Goal: Contribute content

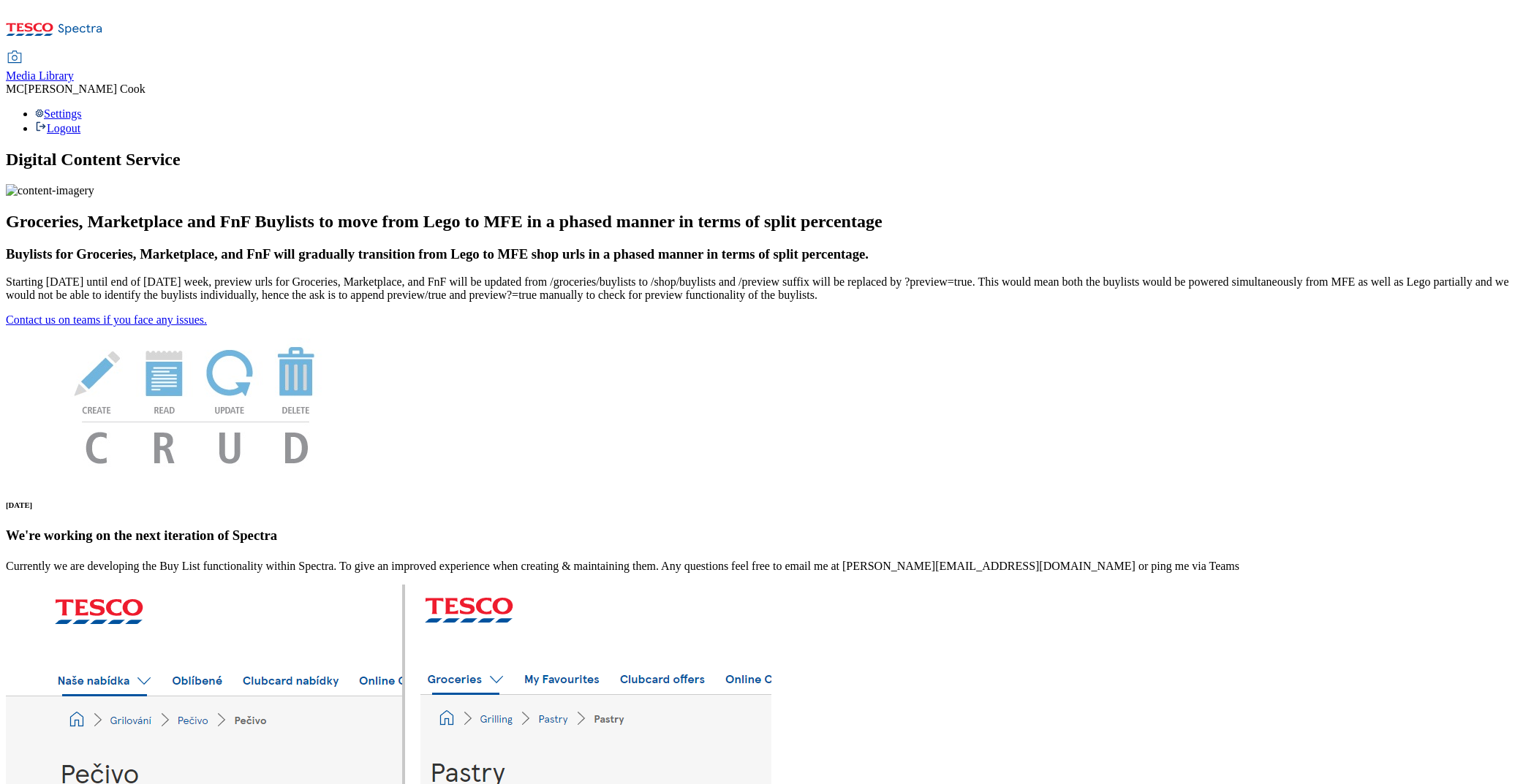
click at [74, 69] on span "Media Library" at bounding box center [40, 75] width 68 height 13
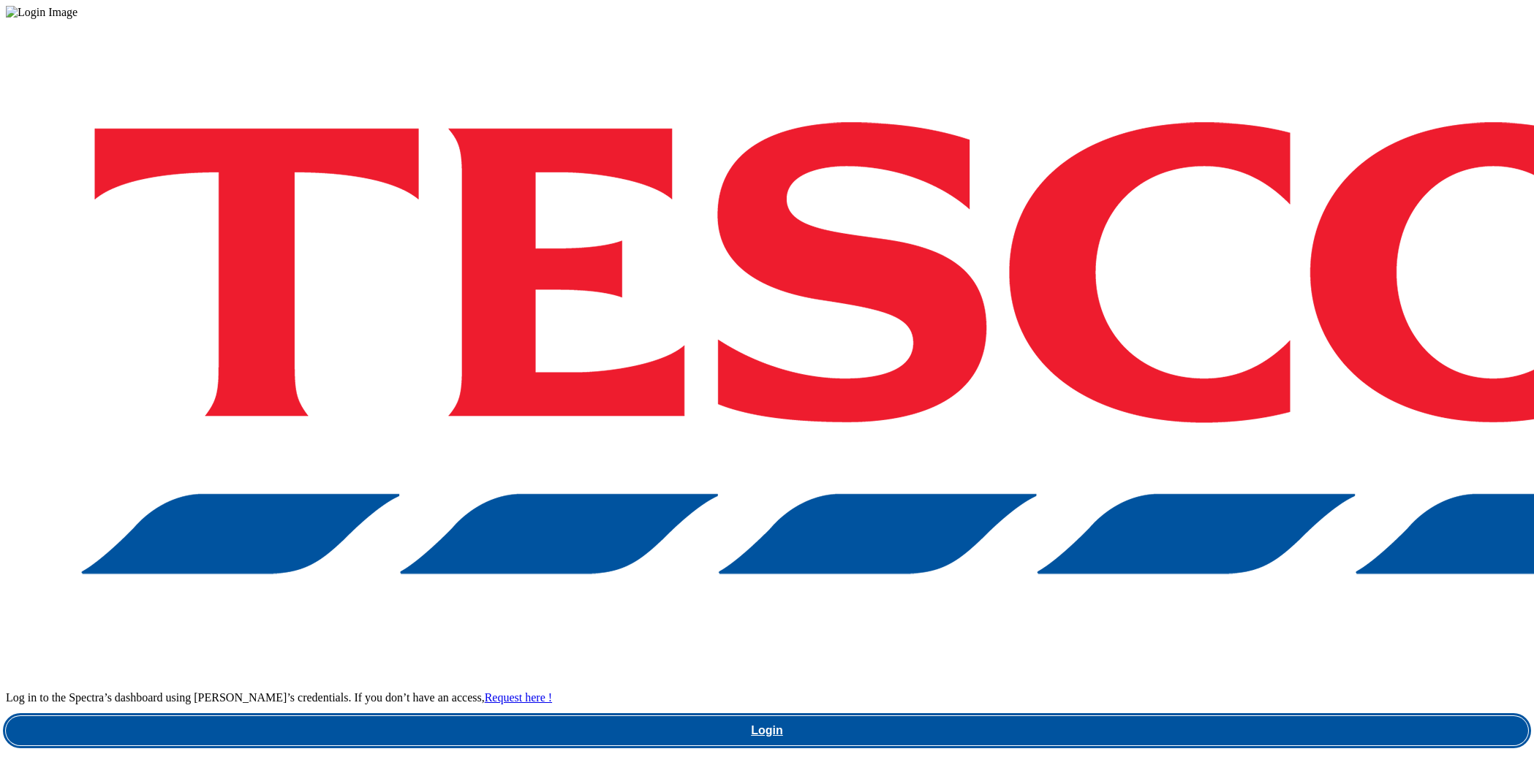
click at [1256, 716] on link "Login" at bounding box center [767, 731] width 1522 height 29
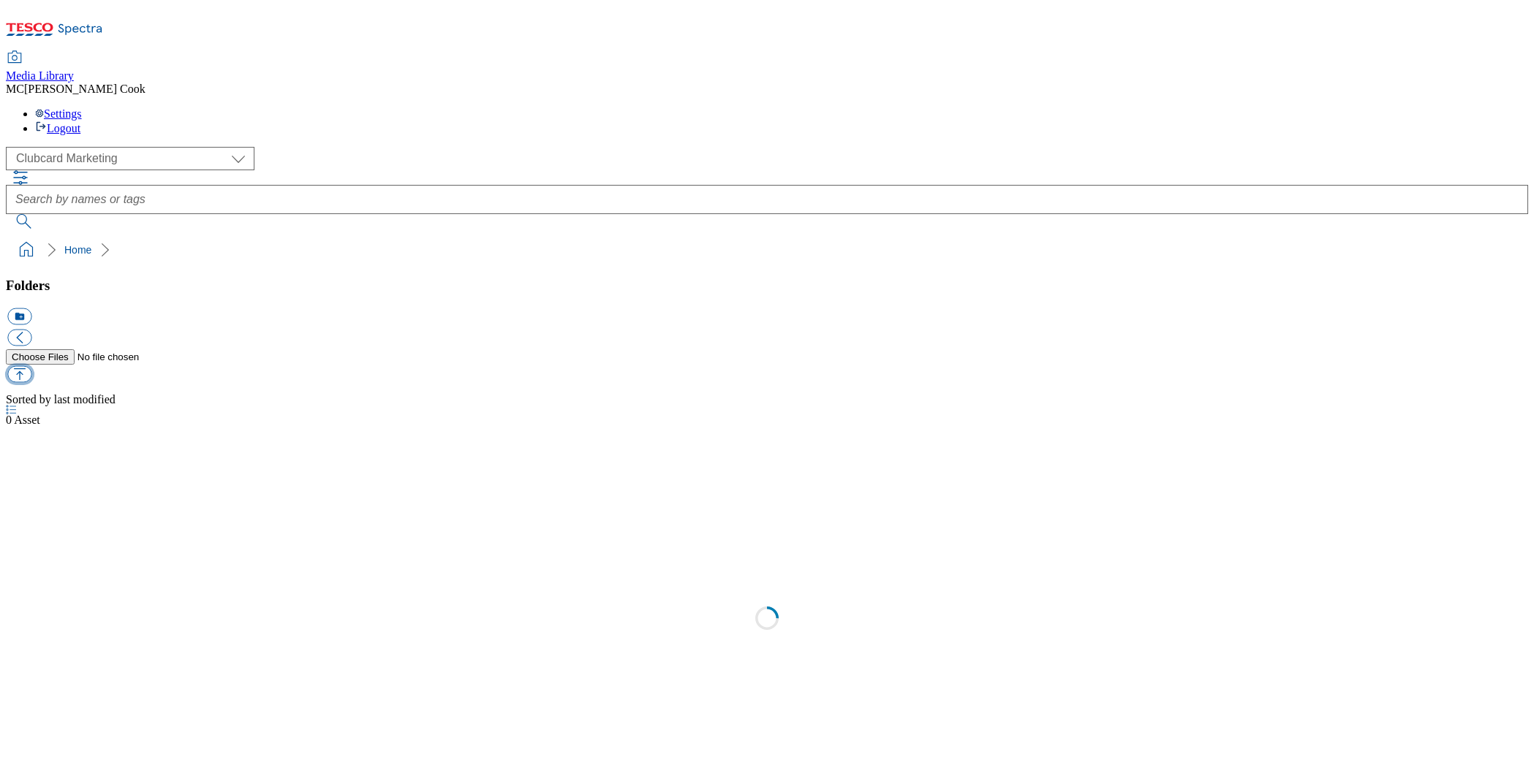
scroll to position [1, 0]
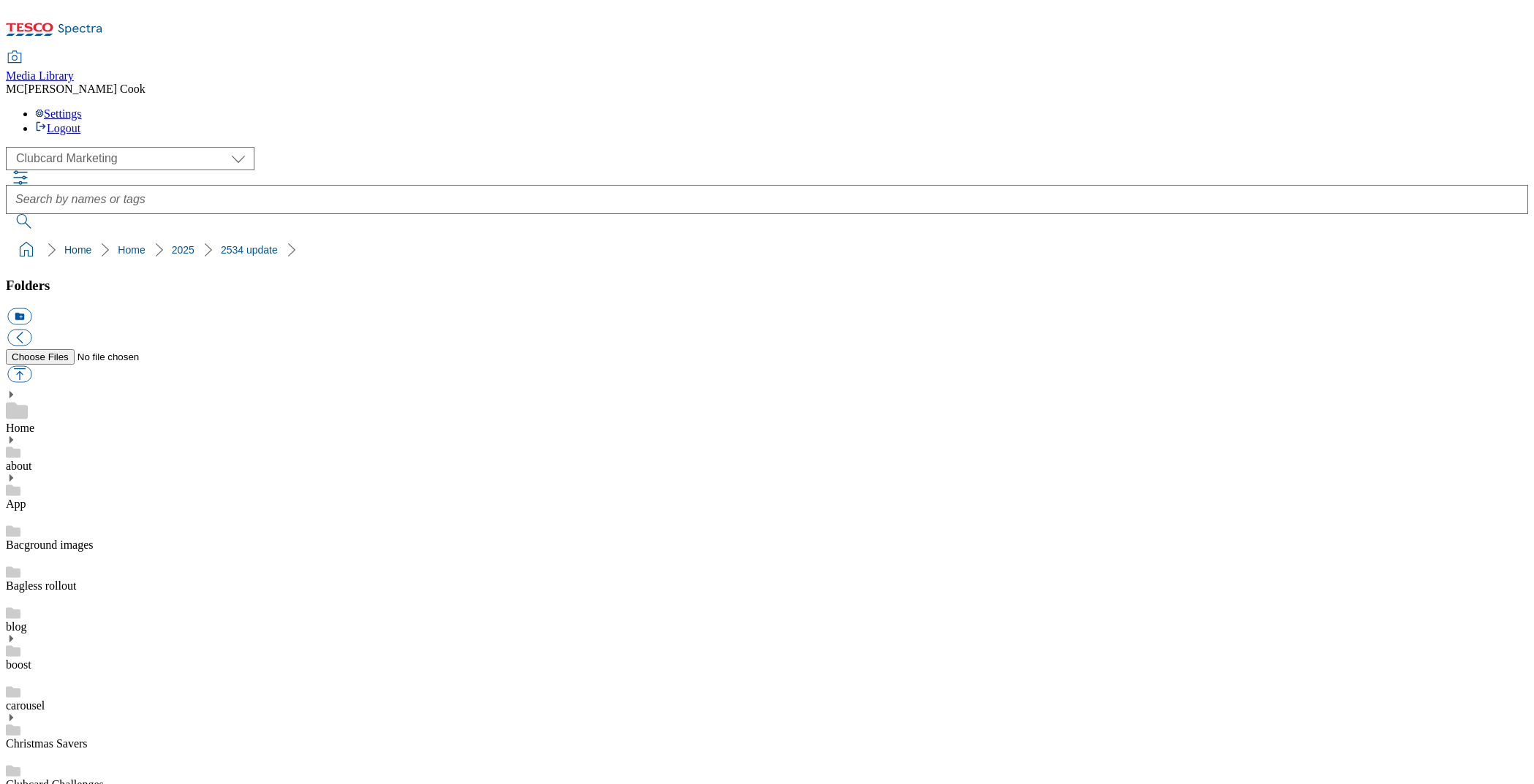
scroll to position [1350, 0]
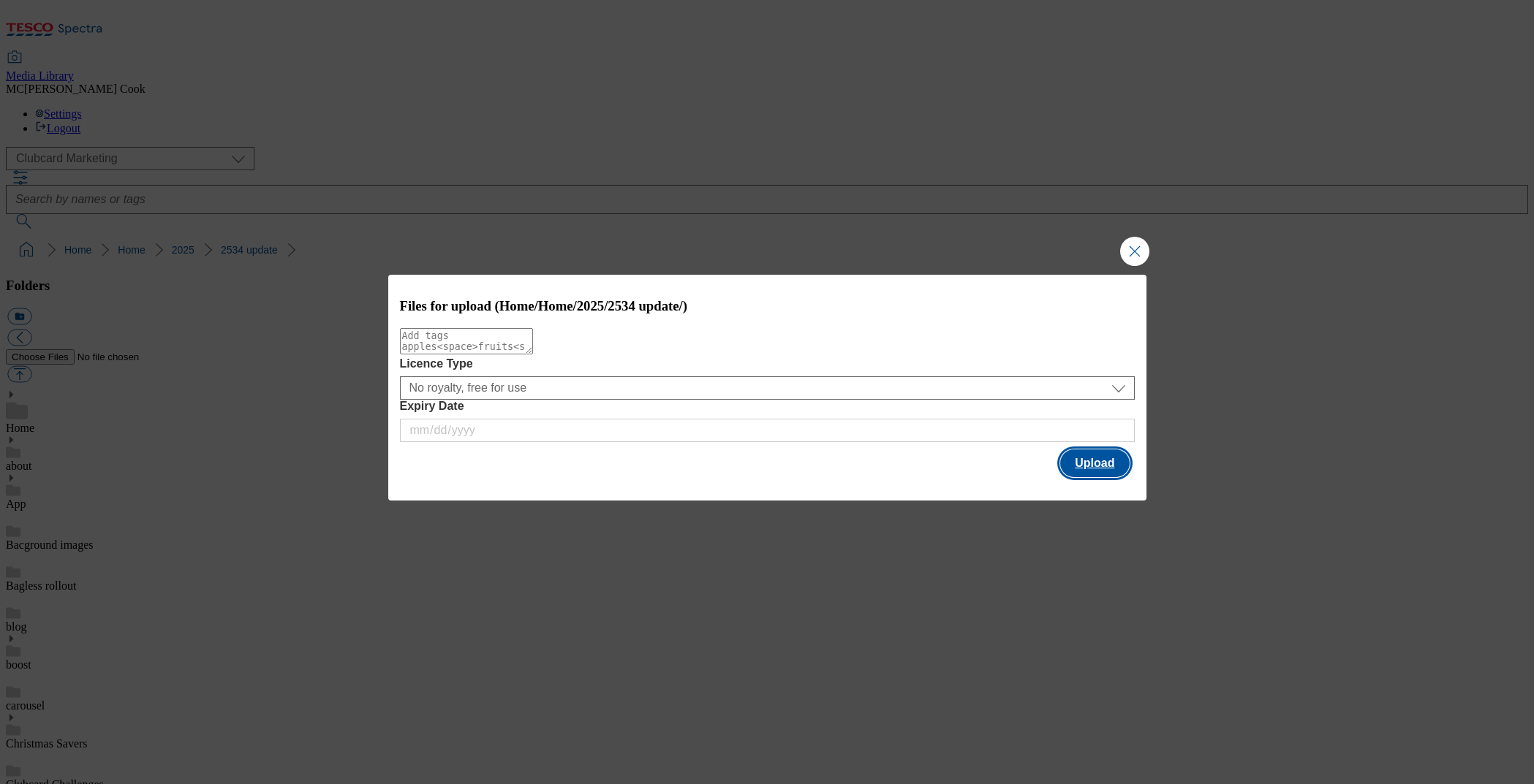
click at [1100, 468] on button "Upload" at bounding box center [1094, 463] width 69 height 28
